Goal: Browse casually: Explore the website without a specific task or goal

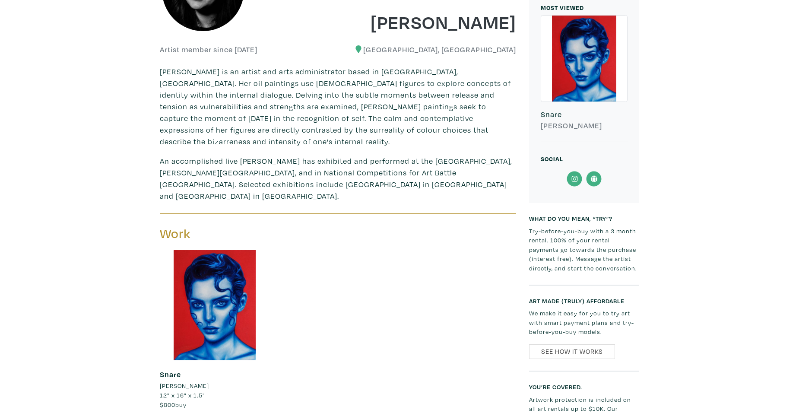
scroll to position [302, 0]
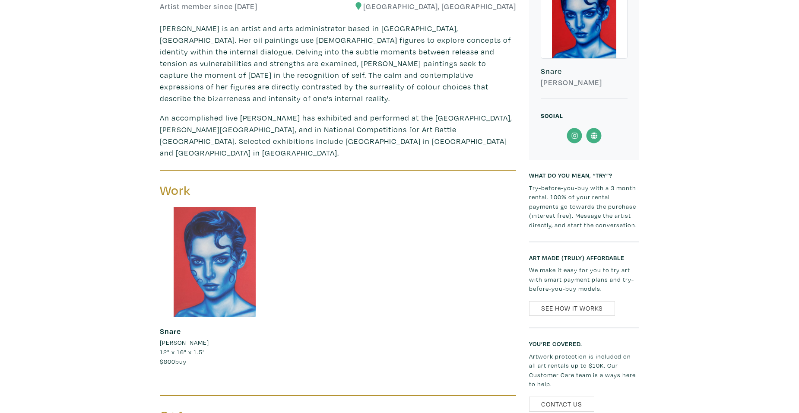
click at [209, 247] on div at bounding box center [215, 262] width 110 height 110
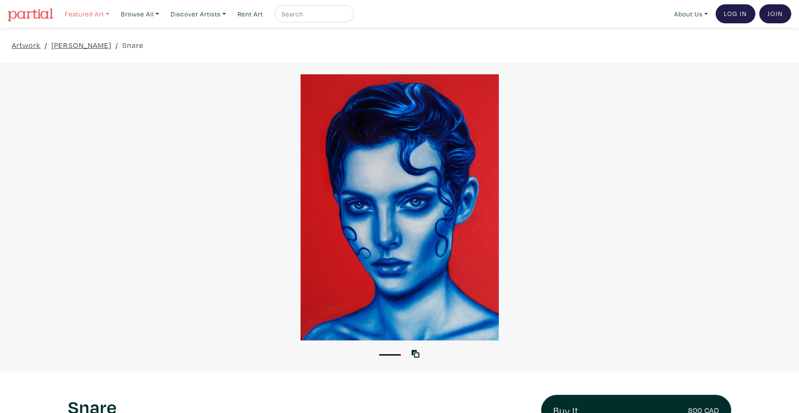
click at [88, 15] on link "Featured Art" at bounding box center [87, 14] width 52 height 18
click at [78, 38] on link "Smalls" at bounding box center [104, 40] width 71 height 8
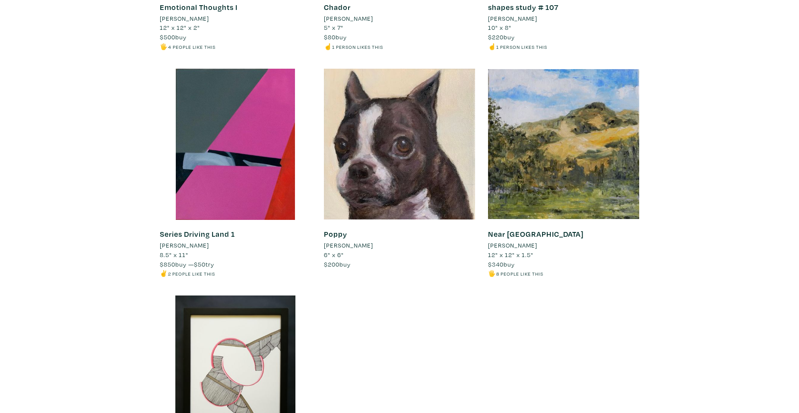
scroll to position [7689, 0]
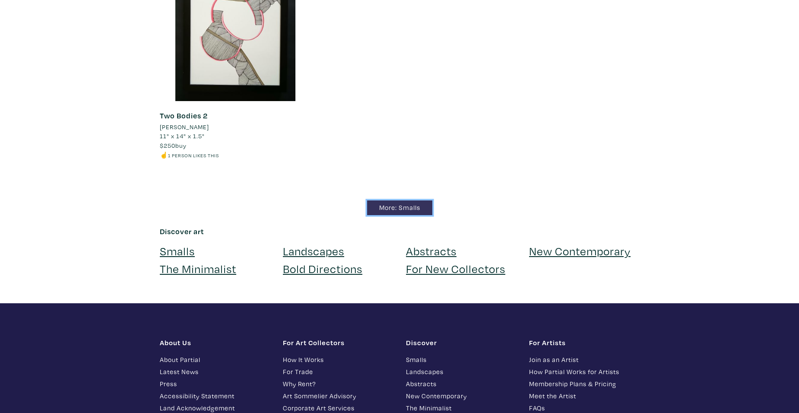
click at [387, 206] on link "More: Smalls" at bounding box center [399, 207] width 65 height 15
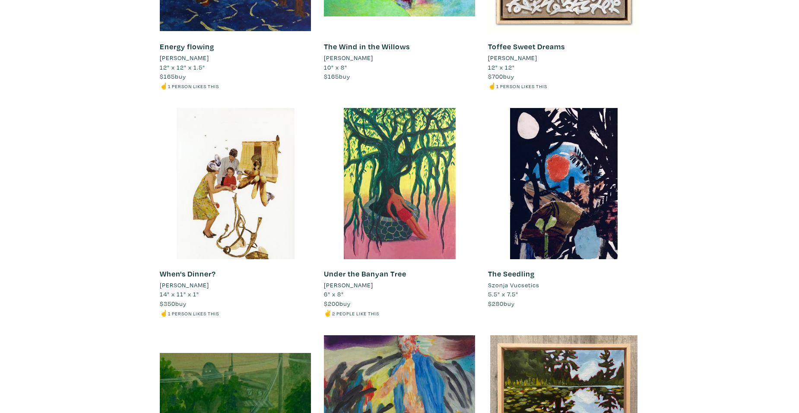
scroll to position [5583, 0]
